Goal: Task Accomplishment & Management: Manage account settings

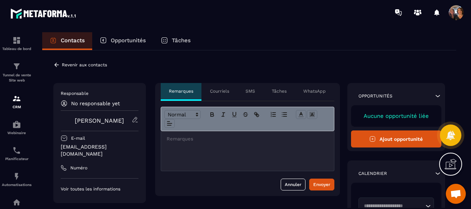
scroll to position [1596, 0]
click at [390, 138] on button "Ajout opportunité" at bounding box center [396, 138] width 91 height 17
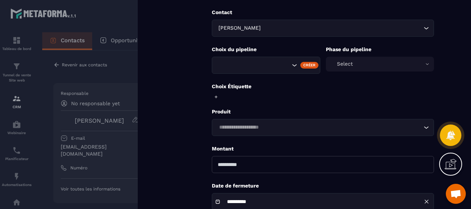
scroll to position [0, 0]
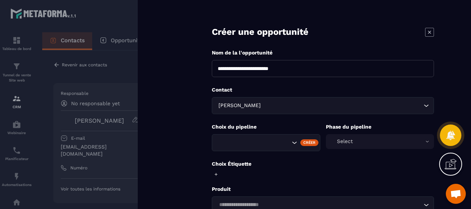
click at [426, 31] on icon at bounding box center [429, 32] width 9 height 9
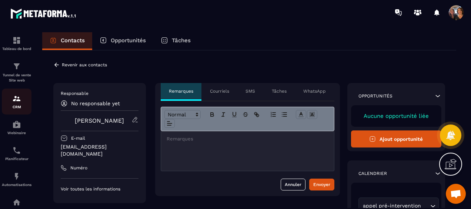
click at [14, 105] on p "CRM" at bounding box center [17, 107] width 30 height 4
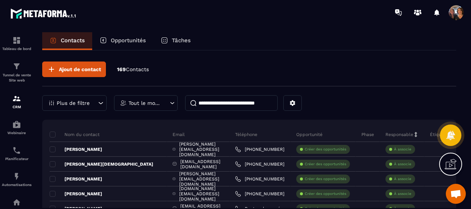
click at [115, 132] on div "Nom du contact" at bounding box center [108, 134] width 117 height 15
click at [293, 103] on icon at bounding box center [293, 103] width 6 height 6
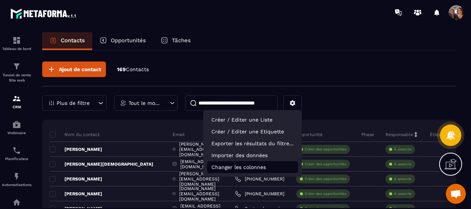
click at [259, 169] on p "Changer les colonnes" at bounding box center [252, 167] width 91 height 12
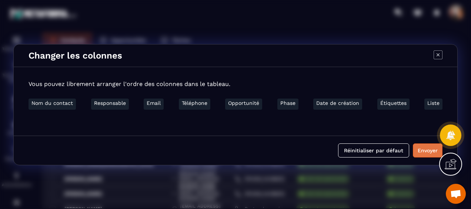
click at [420, 150] on button "Envoyer" at bounding box center [428, 150] width 30 height 14
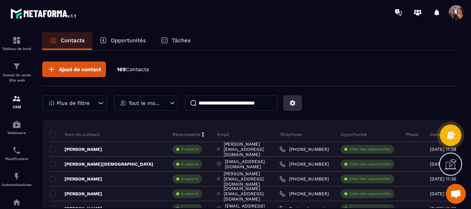
click at [290, 102] on icon at bounding box center [293, 103] width 6 height 6
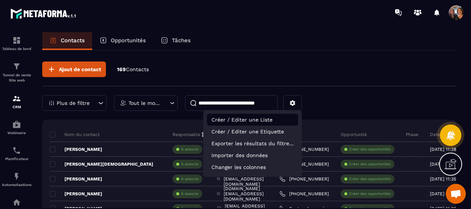
click at [250, 120] on p "Créer / Editer une Liste" at bounding box center [252, 120] width 91 height 12
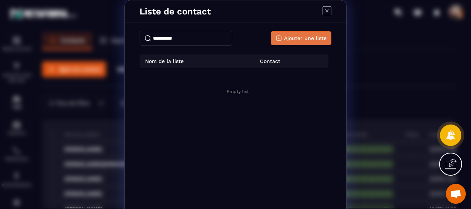
click at [308, 34] on span "Ajouter une liste" at bounding box center [305, 37] width 43 height 7
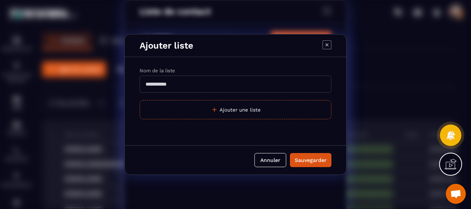
click at [226, 86] on input "Modal window" at bounding box center [236, 84] width 192 height 17
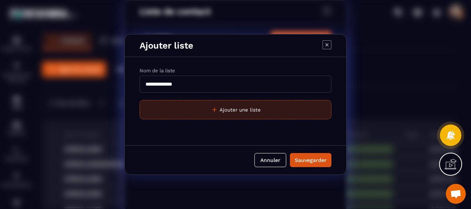
type input "**********"
click at [237, 114] on button "Ajouter une liste" at bounding box center [236, 109] width 192 height 19
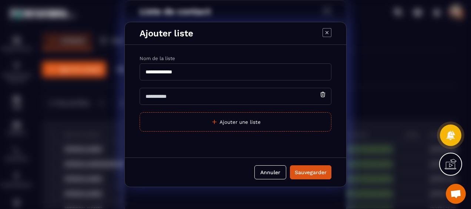
click at [201, 98] on input "Modal window" at bounding box center [236, 96] width 192 height 17
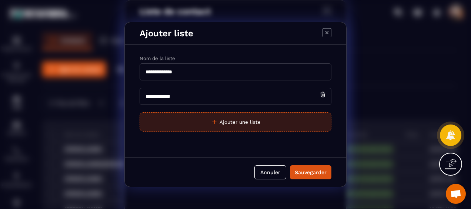
type input "**********"
click at [244, 119] on button "Ajouter une liste" at bounding box center [236, 121] width 192 height 19
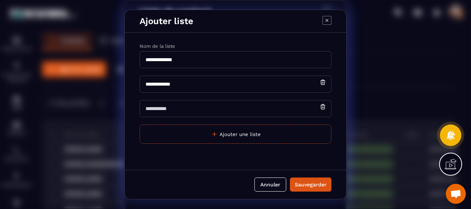
click at [201, 107] on input "Modal window" at bounding box center [236, 108] width 192 height 17
type input "**********"
click at [308, 184] on div "Sauvegarder" at bounding box center [311, 184] width 32 height 7
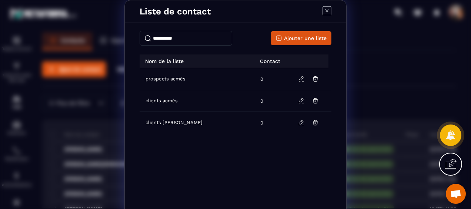
click at [327, 9] on icon "Modal window" at bounding box center [327, 10] width 9 height 9
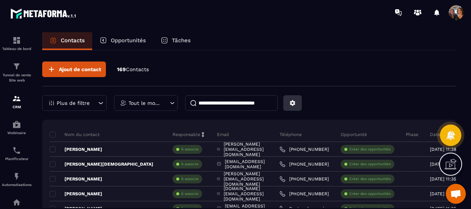
click at [293, 103] on icon at bounding box center [293, 103] width 6 height 6
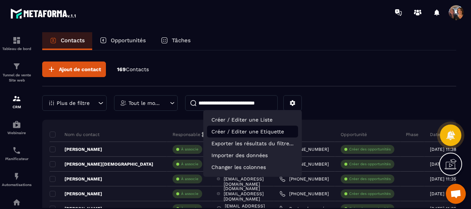
click at [270, 129] on p "Créer / Editer une Etiquette" at bounding box center [252, 132] width 91 height 12
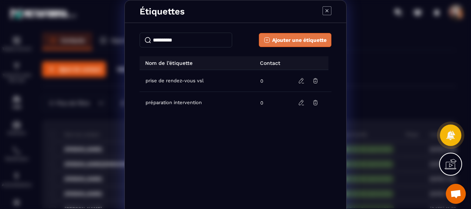
click at [287, 39] on span "Ajouter une étiquette" at bounding box center [299, 39] width 54 height 7
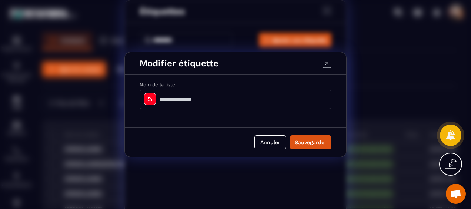
click at [152, 98] on icon "Modal window" at bounding box center [150, 99] width 6 height 6
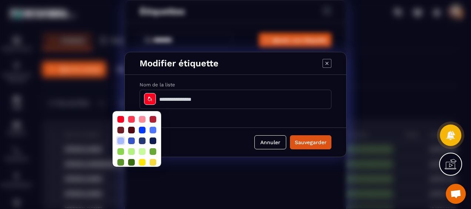
click at [120, 141] on div at bounding box center [120, 140] width 7 height 7
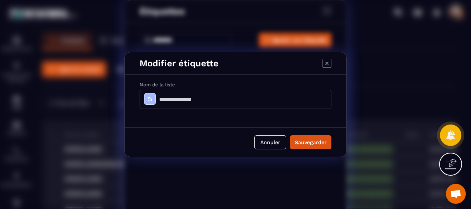
click at [198, 101] on input "Modal window" at bounding box center [236, 99] width 192 height 19
type input "*"
click at [158, 99] on input "**********" at bounding box center [236, 99] width 192 height 19
type input "**********"
click at [307, 141] on button "Sauvegarder" at bounding box center [310, 142] width 41 height 14
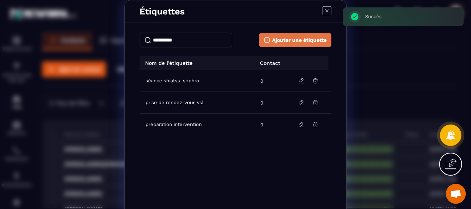
click at [283, 39] on span "Ajouter une étiquette" at bounding box center [299, 39] width 54 height 7
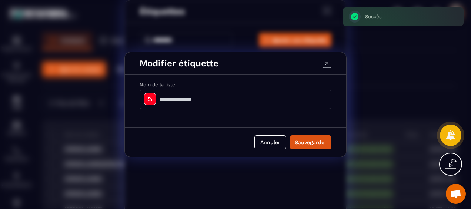
click at [193, 99] on input "Modal window" at bounding box center [236, 99] width 192 height 19
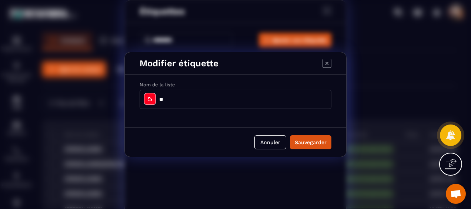
type input "*"
type input "**********"
click at [150, 103] on div "Modal window" at bounding box center [150, 99] width 12 height 12
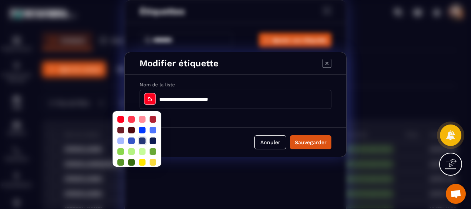
scroll to position [20, 0]
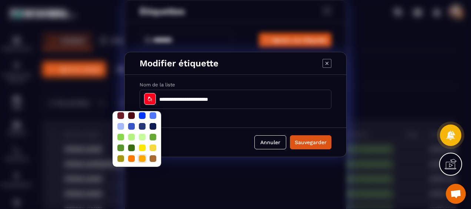
click at [144, 155] on div at bounding box center [142, 158] width 7 height 7
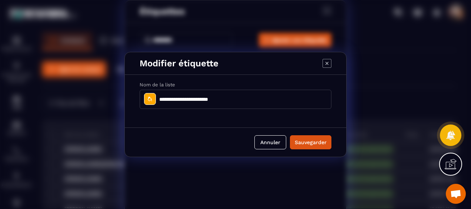
click at [307, 143] on button "Sauvegarder" at bounding box center [310, 142] width 41 height 14
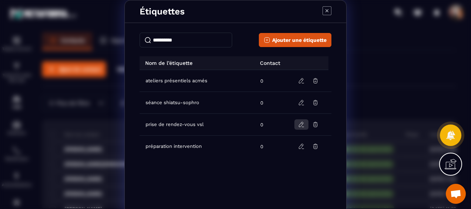
click at [300, 125] on icon "Modal window" at bounding box center [301, 124] width 7 height 7
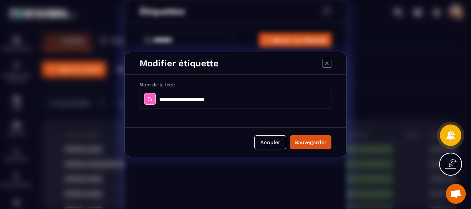
click at [226, 101] on input "**********" at bounding box center [236, 99] width 192 height 19
click at [179, 100] on input "**********" at bounding box center [236, 99] width 192 height 19
drag, startPoint x: 229, startPoint y: 100, endPoint x: 160, endPoint y: 99, distance: 69.2
click at [160, 99] on input "**********" at bounding box center [236, 99] width 192 height 19
type input "**********"
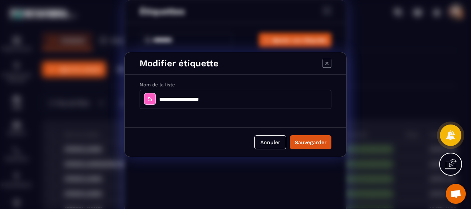
click at [301, 138] on button "Sauvegarder" at bounding box center [310, 142] width 41 height 14
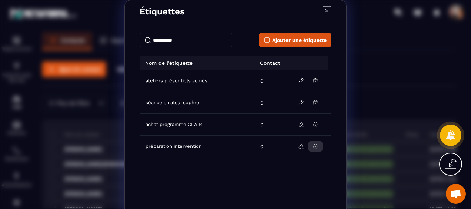
click at [312, 145] on icon "Modal window" at bounding box center [315, 146] width 7 height 7
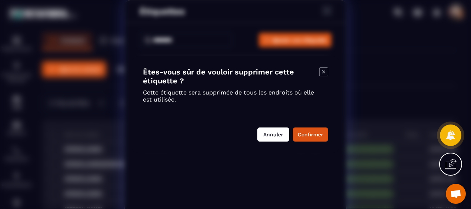
click at [277, 135] on button "Annuler" at bounding box center [273, 134] width 32 height 14
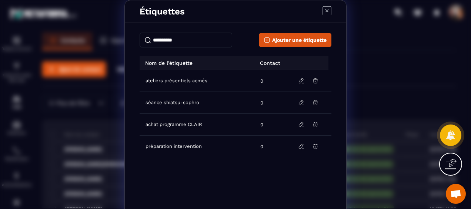
click at [323, 8] on icon "Modal window" at bounding box center [327, 10] width 9 height 9
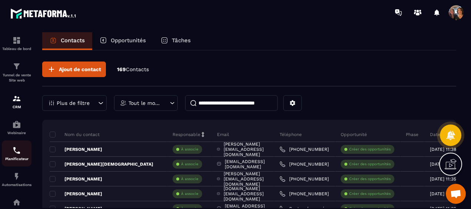
click at [15, 156] on div "Planificateur" at bounding box center [17, 153] width 30 height 15
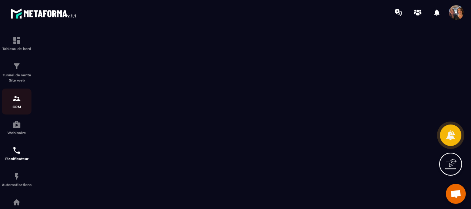
click at [18, 100] on img at bounding box center [16, 98] width 9 height 9
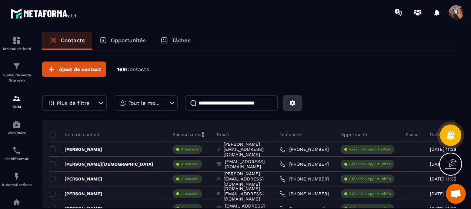
click at [292, 100] on icon at bounding box center [293, 103] width 6 height 6
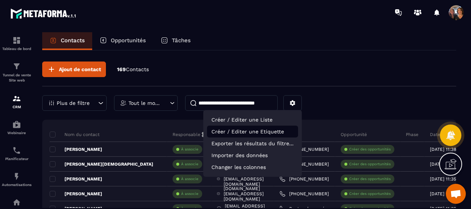
click at [266, 131] on p "Créer / Editer une Etiquette" at bounding box center [252, 132] width 91 height 12
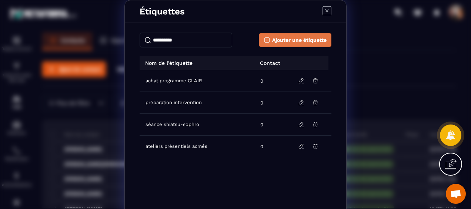
click at [288, 40] on span "Ajouter une étiquette" at bounding box center [299, 39] width 54 height 7
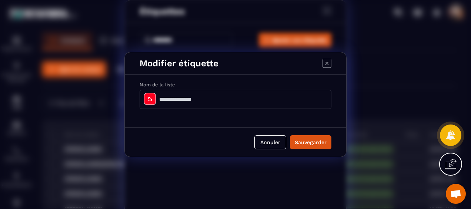
click at [189, 99] on input "Modal window" at bounding box center [236, 99] width 192 height 19
type input "**********"
click at [308, 140] on button "Sauvegarder" at bounding box center [310, 142] width 41 height 14
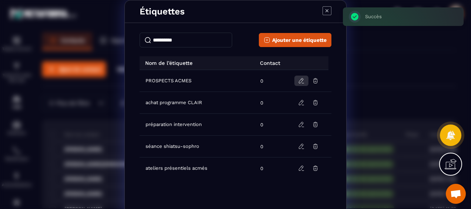
click at [301, 79] on icon "Modal window" at bounding box center [301, 79] width 1 height 1
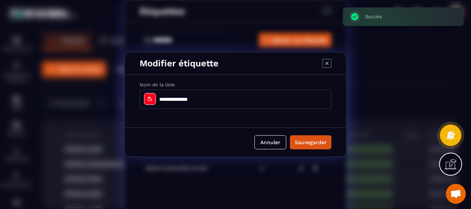
click at [151, 99] on icon "Modal window" at bounding box center [150, 99] width 4 height 4
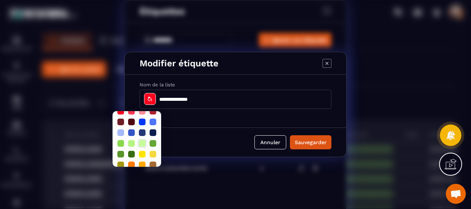
scroll to position [20, 0]
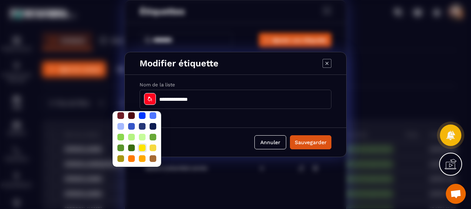
click at [143, 144] on div at bounding box center [142, 147] width 7 height 7
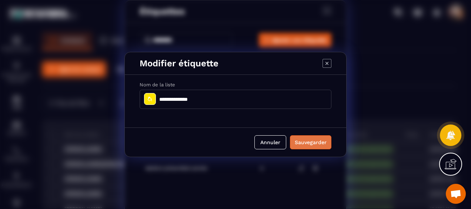
click at [311, 140] on button "Sauvegarder" at bounding box center [310, 142] width 41 height 14
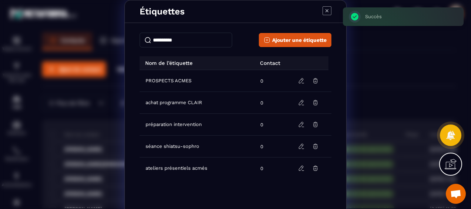
click at [217, 99] on td "achat programme CLAIR" at bounding box center [198, 103] width 116 height 22
click at [299, 101] on icon "Modal window" at bounding box center [301, 102] width 4 height 5
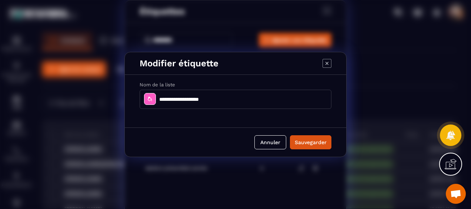
click at [151, 101] on icon "Modal window" at bounding box center [150, 99] width 4 height 4
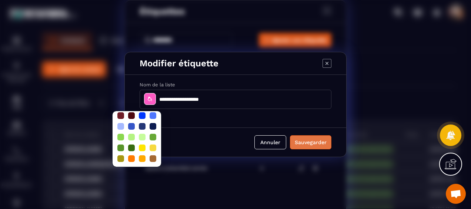
click at [312, 140] on button "Sauvegarder" at bounding box center [310, 142] width 41 height 14
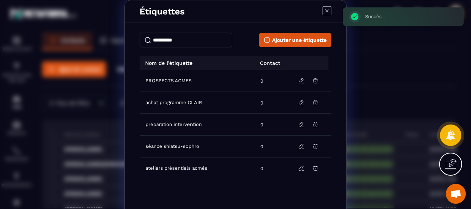
click at [324, 8] on icon "Modal window" at bounding box center [327, 10] width 9 height 9
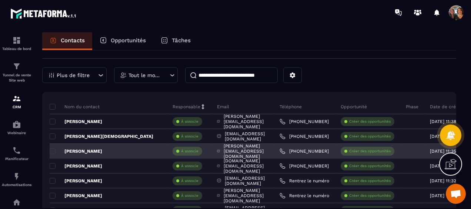
scroll to position [37, 0]
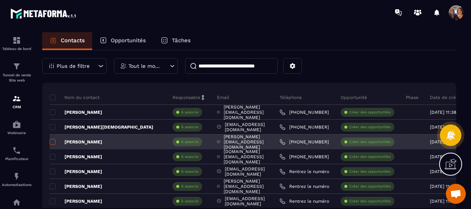
click at [52, 140] on span at bounding box center [53, 142] width 6 height 6
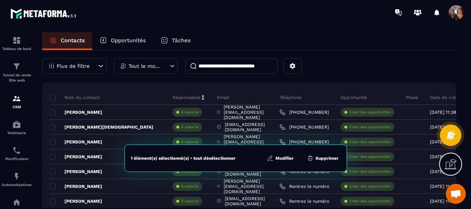
click at [280, 158] on button "Modifier" at bounding box center [280, 157] width 31 height 7
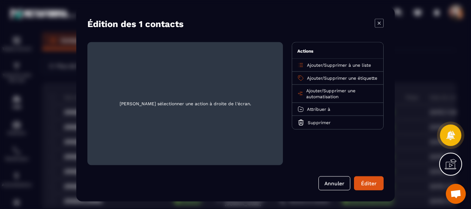
click at [313, 76] on span "Ajouter" at bounding box center [314, 78] width 15 height 5
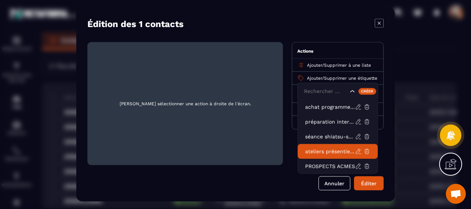
click at [325, 152] on p "ateliers présentiels acmés" at bounding box center [330, 151] width 50 height 7
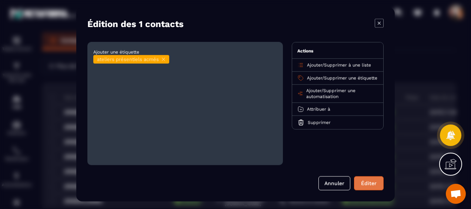
click at [366, 184] on button "Éditer" at bounding box center [369, 183] width 30 height 14
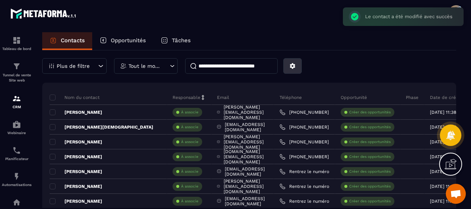
click at [290, 68] on icon at bounding box center [292, 66] width 7 height 7
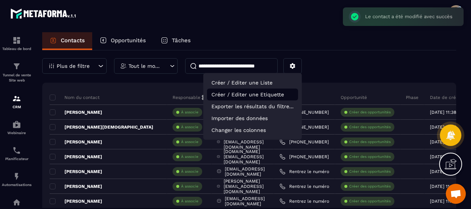
click at [252, 94] on p "Créer / Editer une Etiquette" at bounding box center [252, 95] width 91 height 12
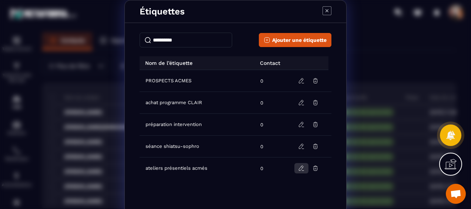
click at [300, 168] on icon "Modal window" at bounding box center [301, 168] width 7 height 7
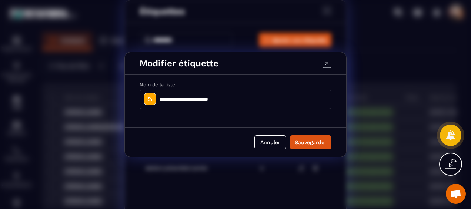
click at [160, 98] on input "**********" at bounding box center [236, 99] width 192 height 19
type input "**********"
click at [307, 141] on button "Sauvegarder" at bounding box center [310, 142] width 41 height 14
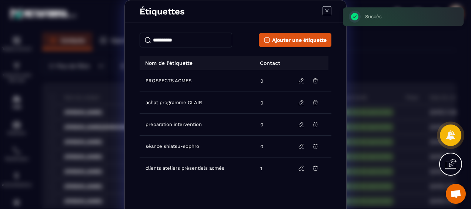
click at [393, 58] on div "Étiquettes Ajouter une étiquette Nom de l’étiquette Contact PROSPECTS ACMES 0 a…" at bounding box center [235, 110] width 471 height 220
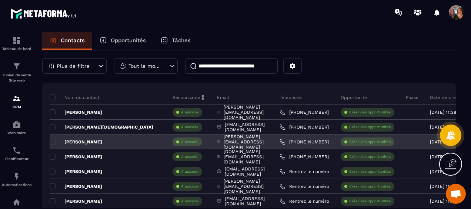
click at [114, 142] on div "[PERSON_NAME]" at bounding box center [108, 141] width 117 height 15
